Goal: Transaction & Acquisition: Book appointment/travel/reservation

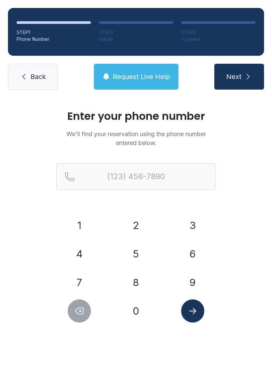
click at [82, 282] on button "7" at bounding box center [79, 282] width 23 height 23
click at [130, 261] on button "5" at bounding box center [136, 254] width 23 height 23
click at [82, 285] on button "7" at bounding box center [79, 282] width 23 height 23
click at [191, 254] on button "6" at bounding box center [192, 254] width 23 height 23
click at [147, 311] on button "0" at bounding box center [136, 311] width 23 height 23
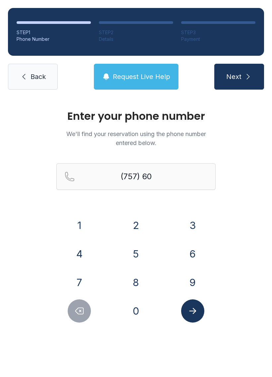
click at [141, 228] on button "2" at bounding box center [136, 225] width 23 height 23
click at [188, 252] on button "6" at bounding box center [192, 254] width 23 height 23
click at [144, 288] on button "8" at bounding box center [136, 282] width 23 height 23
click at [189, 226] on button "3" at bounding box center [192, 225] width 23 height 23
click at [76, 286] on button "7" at bounding box center [79, 282] width 23 height 23
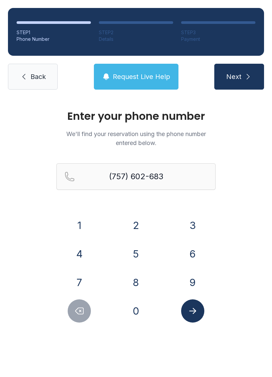
type input "[PHONE_NUMBER]"
click at [192, 316] on icon "Submit lookup form" at bounding box center [193, 311] width 10 height 10
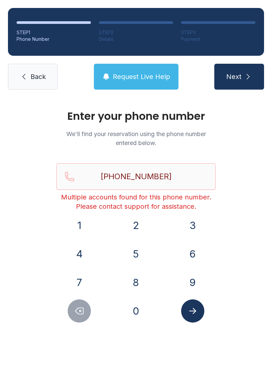
click at [39, 71] on link "Back" at bounding box center [33, 77] width 50 height 26
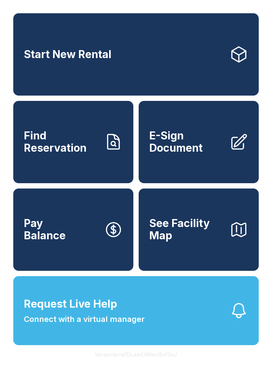
click at [46, 167] on link "Find Reservation" at bounding box center [73, 142] width 120 height 82
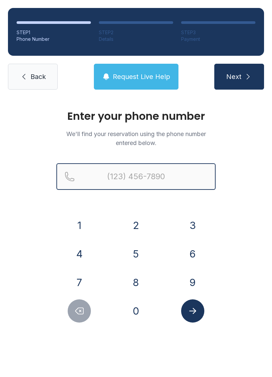
click at [97, 176] on input "Reservation phone number" at bounding box center [135, 176] width 159 height 27
type input "[PHONE_NUMBER]"
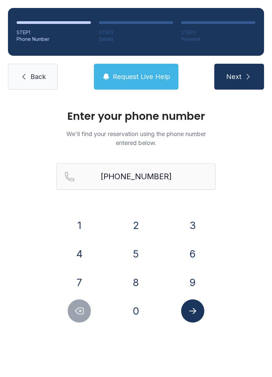
click at [242, 75] on button "Next" at bounding box center [240, 77] width 50 height 26
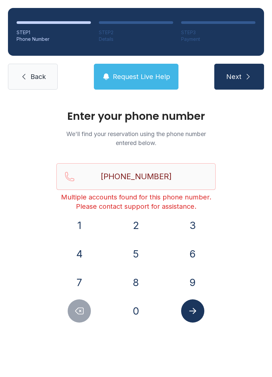
click at [37, 89] on link "Back" at bounding box center [33, 77] width 50 height 26
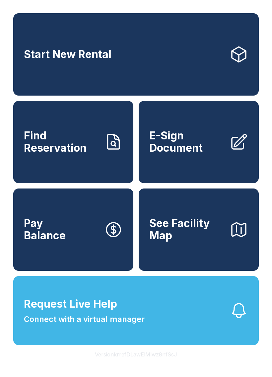
click at [54, 57] on span "Start New Rental" at bounding box center [68, 55] width 88 height 12
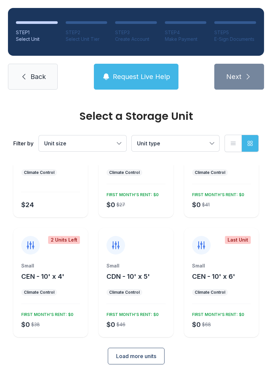
scroll to position [58, 0]
click at [33, 72] on span "Back" at bounding box center [38, 76] width 15 height 9
